Goal: Check status: Check status

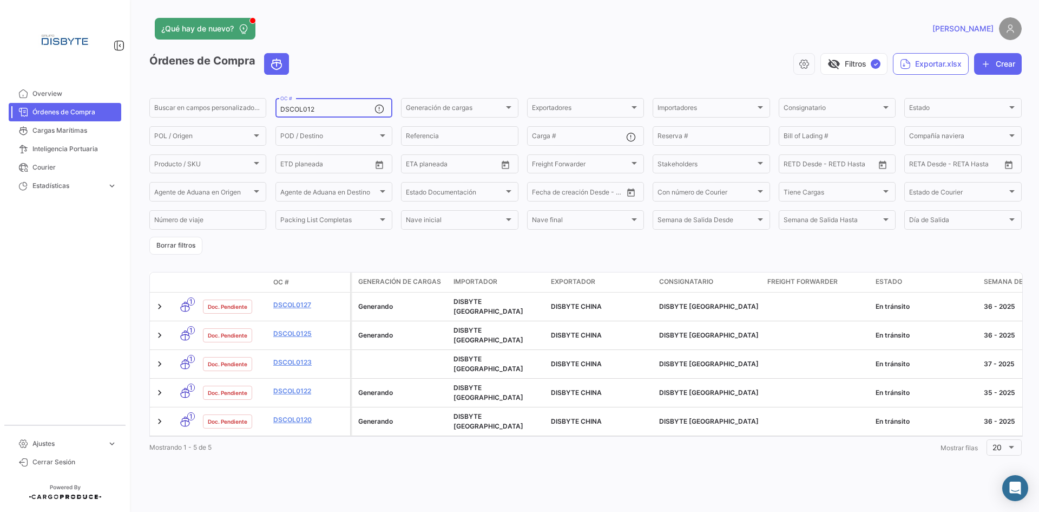
click at [299, 112] on input "DSCOL012" at bounding box center [327, 110] width 94 height 8
paste input "0508"
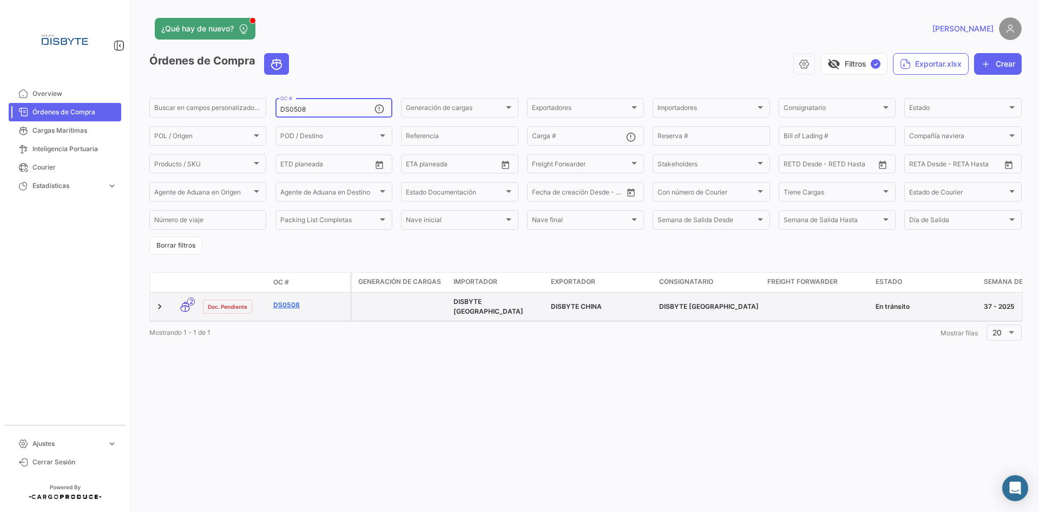
type input "DS0508"
click at [286, 300] on link "DS0508" at bounding box center [309, 305] width 73 height 10
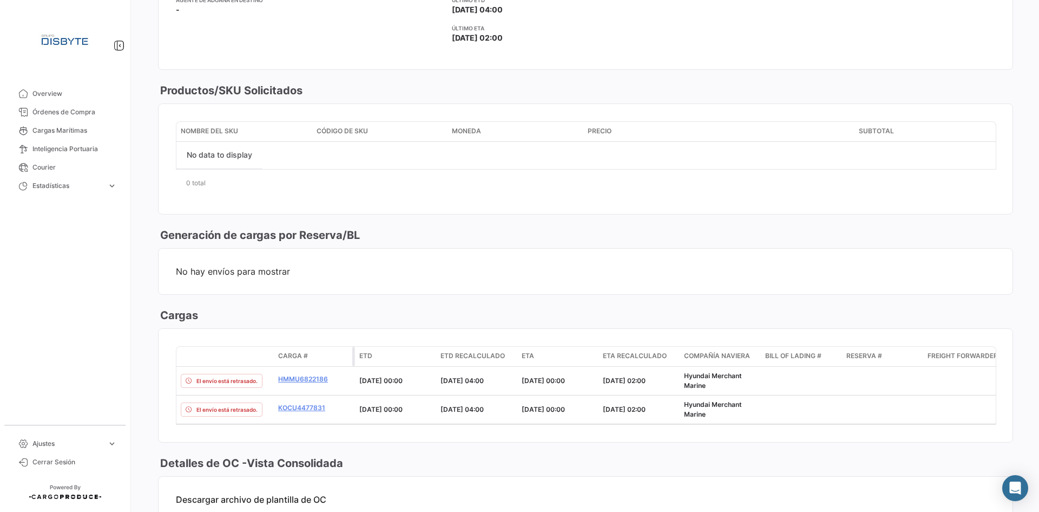
scroll to position [433, 0]
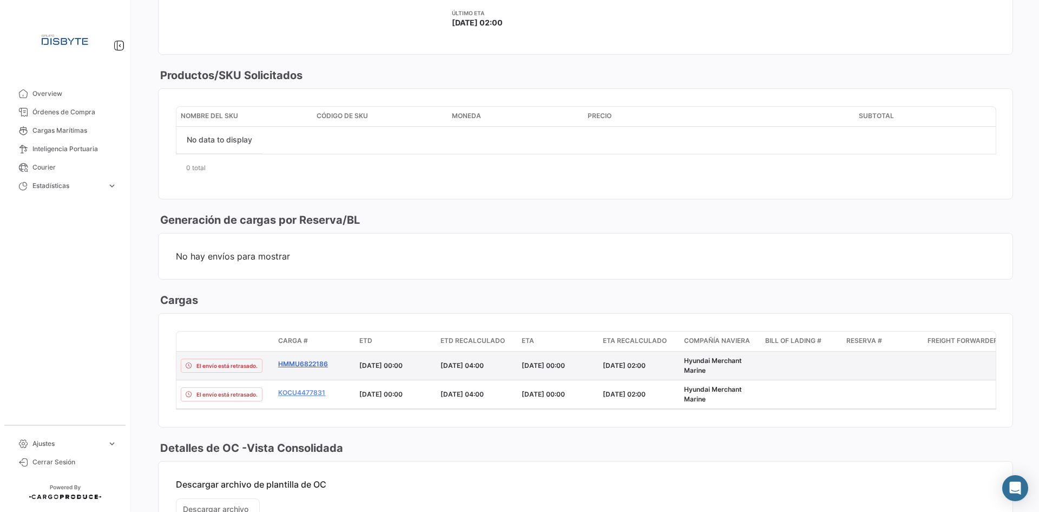
click at [299, 364] on link "HMMU6822186" at bounding box center [314, 364] width 73 height 10
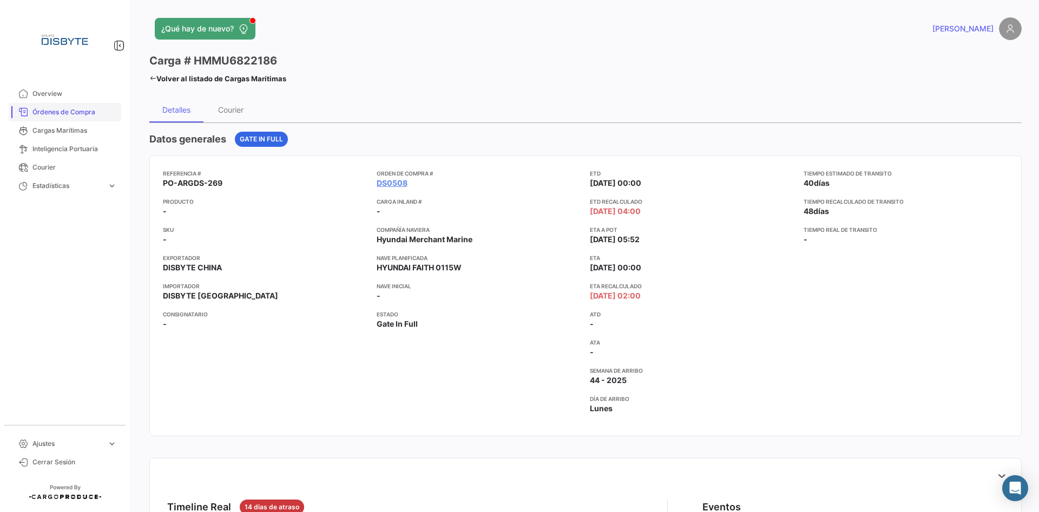
click at [56, 114] on span "Órdenes de Compra" at bounding box center [74, 112] width 84 height 10
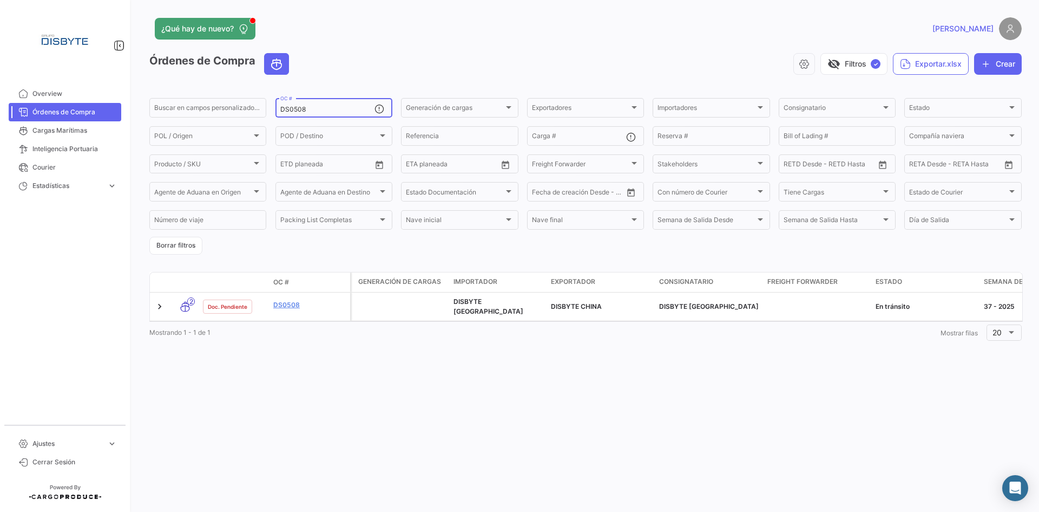
click at [290, 110] on input "DS0508" at bounding box center [327, 110] width 94 height 8
paste input "47"
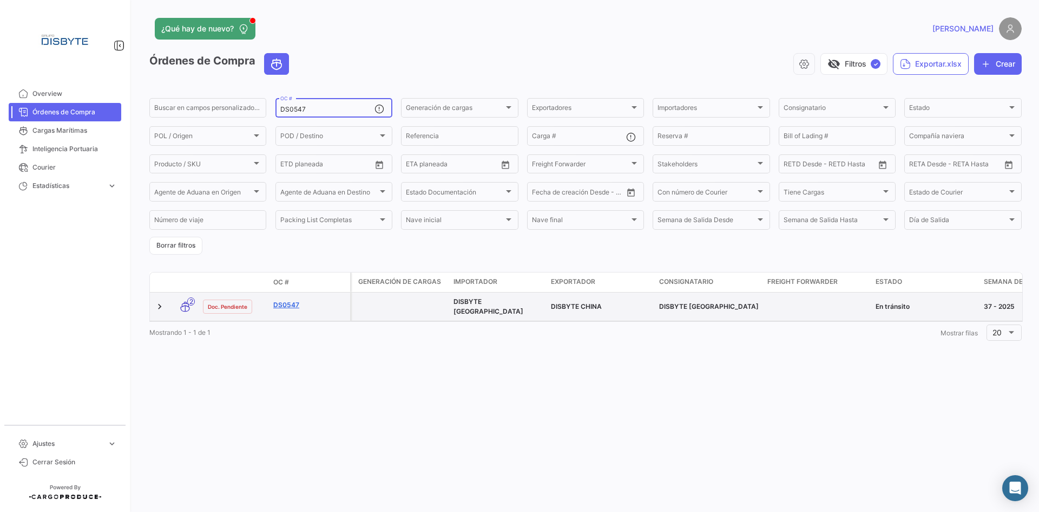
type input "DS0547"
click at [287, 302] on link "DS0547" at bounding box center [309, 305] width 73 height 10
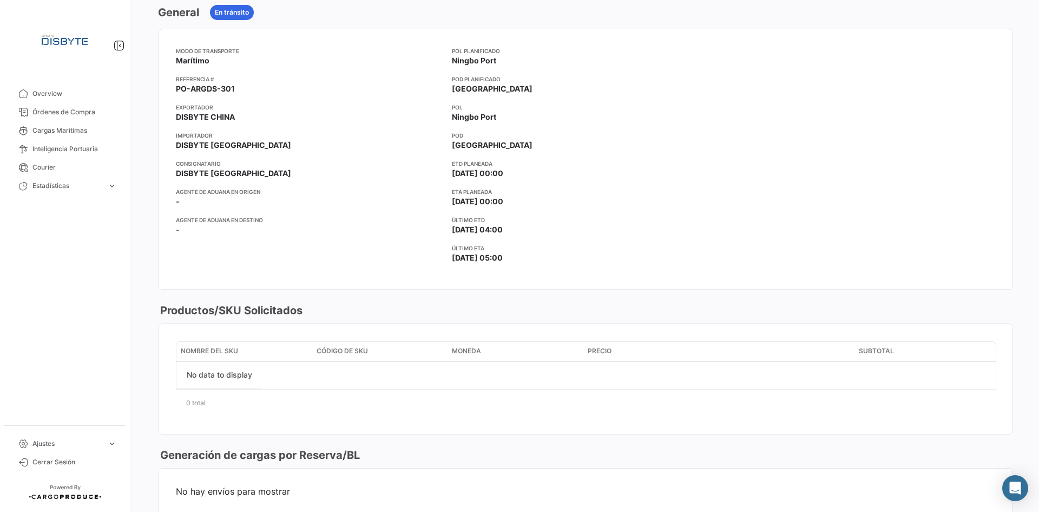
scroll to position [379, 0]
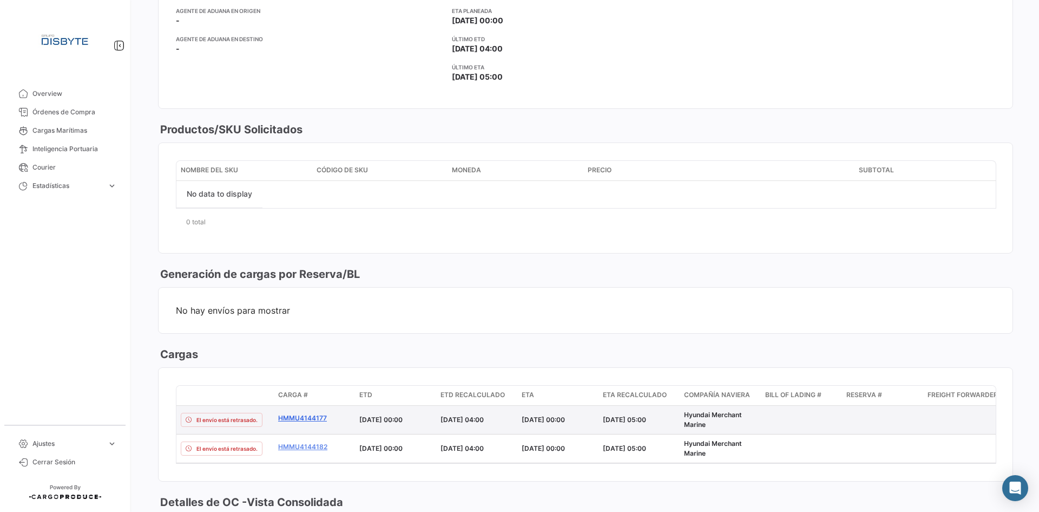
click at [297, 417] on link "HMMU4144177" at bounding box center [314, 418] width 73 height 10
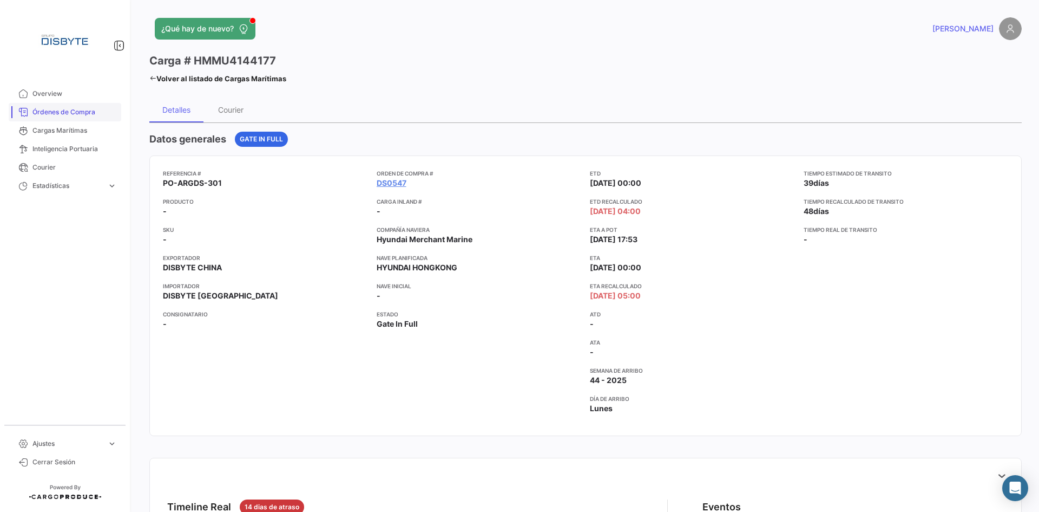
click at [57, 116] on span "Órdenes de Compra" at bounding box center [74, 112] width 84 height 10
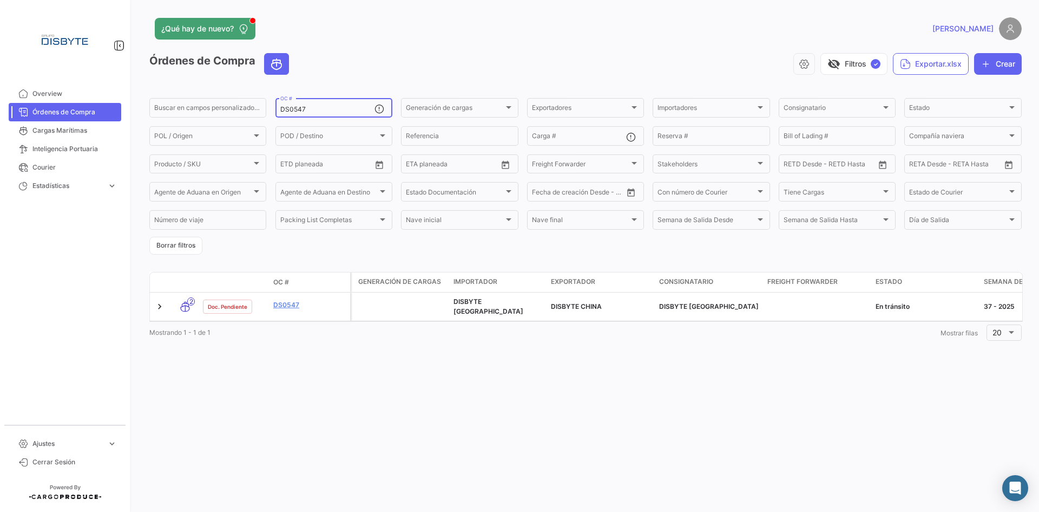
click at [294, 110] on input "DS0547" at bounding box center [327, 110] width 94 height 8
paste input "5"
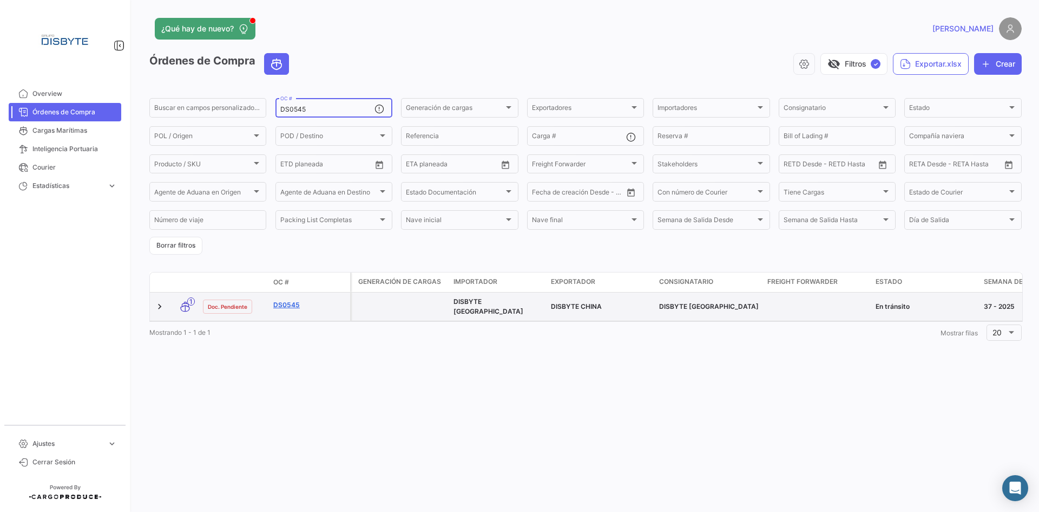
type input "DS0545"
click at [280, 304] on link "DS0545" at bounding box center [309, 305] width 73 height 10
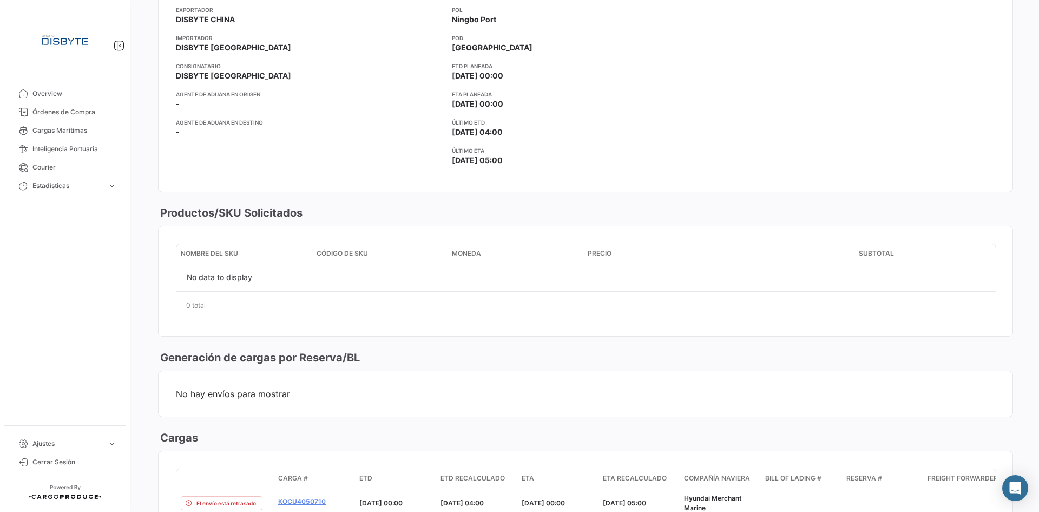
scroll to position [379, 0]
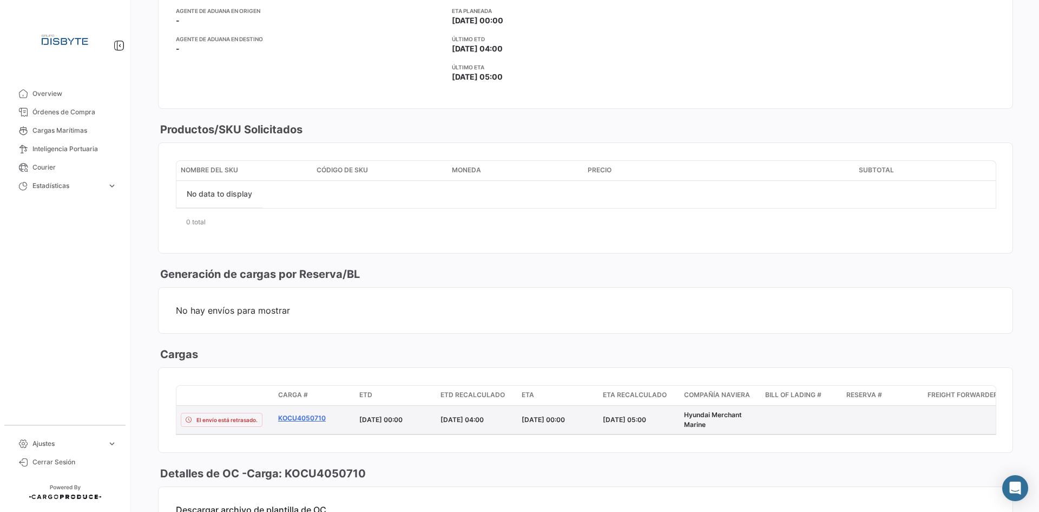
click at [305, 422] on link "KOCU4050710" at bounding box center [314, 418] width 73 height 10
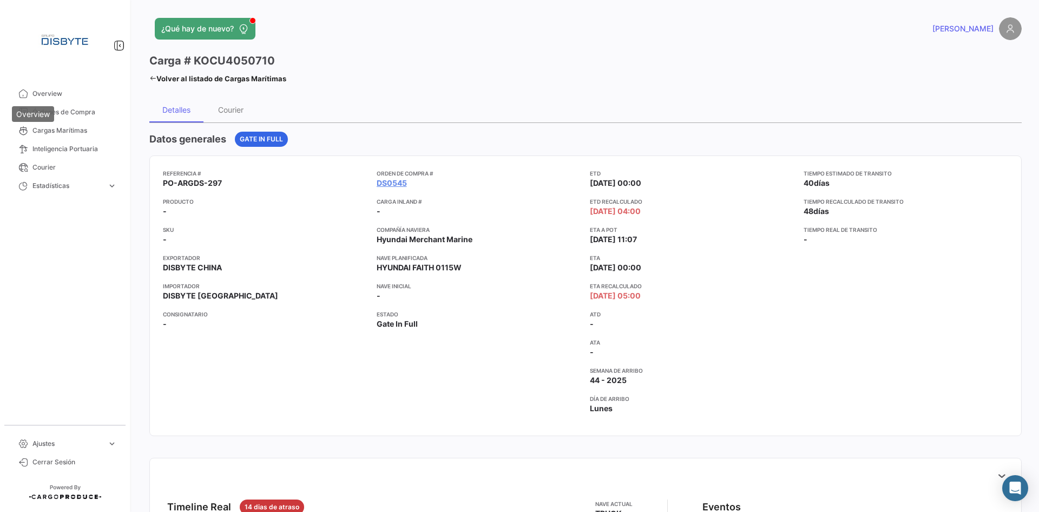
click at [43, 117] on div "Overview" at bounding box center [33, 114] width 42 height 16
click at [80, 115] on span "Órdenes de Compra" at bounding box center [74, 112] width 84 height 10
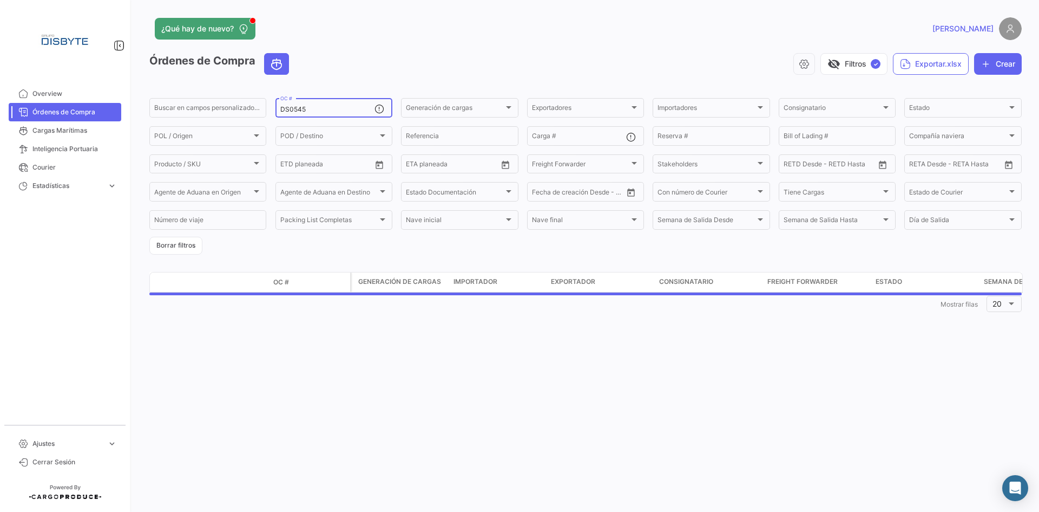
click at [298, 110] on input "DS0545" at bounding box center [327, 110] width 94 height 8
drag, startPoint x: 298, startPoint y: 110, endPoint x: 315, endPoint y: 110, distance: 16.8
click at [298, 110] on input "DS0545" at bounding box center [327, 110] width 94 height 8
paste input "5"
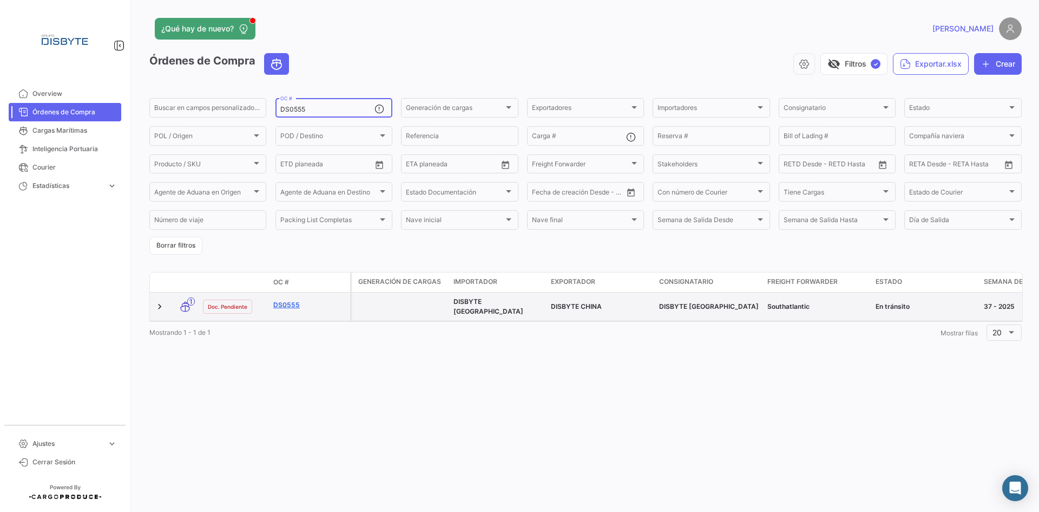
type input "DS0555"
click at [293, 304] on link "DS0555" at bounding box center [309, 305] width 73 height 10
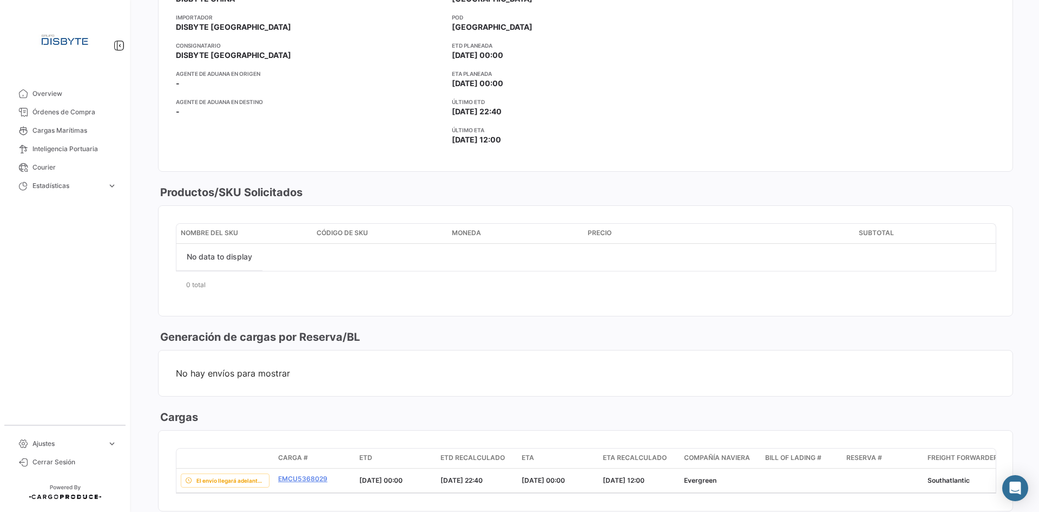
scroll to position [325, 0]
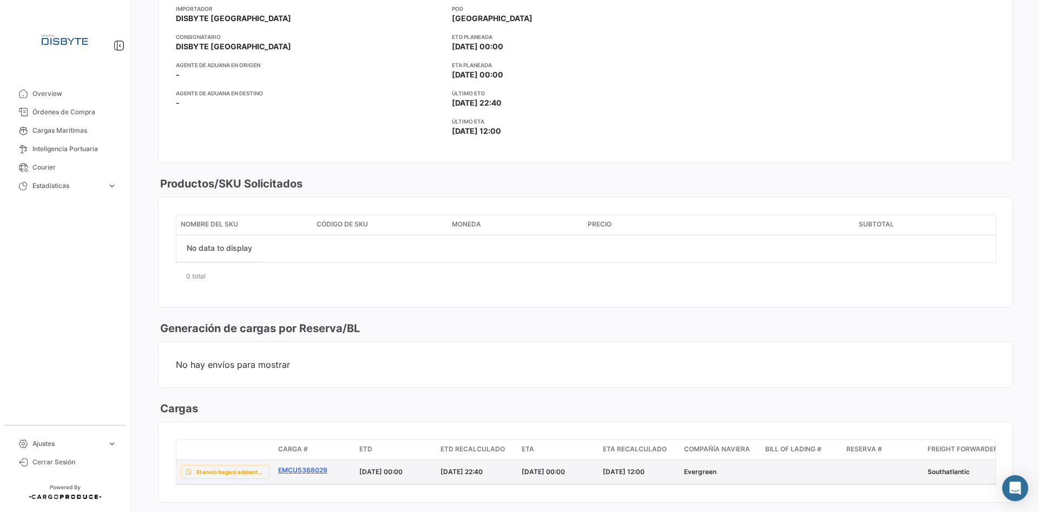
click at [307, 470] on link "EMCU5368029" at bounding box center [314, 470] width 73 height 10
